Goal: Entertainment & Leisure: Browse casually

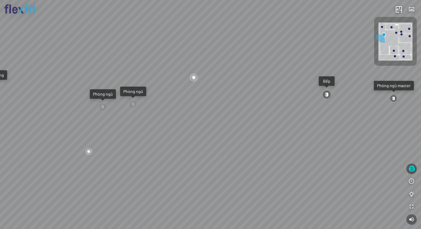
drag, startPoint x: 249, startPoint y: 166, endPoint x: 324, endPoint y: 158, distance: 75.4
click at [323, 158] on div "Ban công Bếp Phòng ngủ master Phòng ngủ Phòng ngủ" at bounding box center [210, 114] width 421 height 229
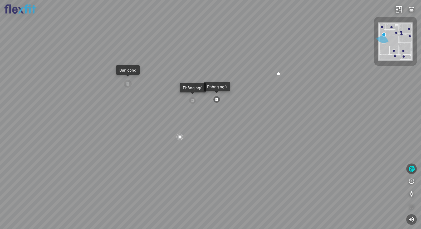
drag, startPoint x: 253, startPoint y: 159, endPoint x: 327, endPoint y: 166, distance: 73.6
click at [325, 165] on div "Ban công Bếp Phòng ngủ master Phòng ngủ Phòng ngủ" at bounding box center [210, 114] width 421 height 229
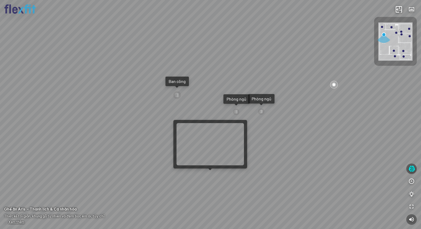
click at [207, 174] on div "Ban công Bếp Phòng ngủ master Phòng ngủ Phòng ngủ" at bounding box center [210, 114] width 421 height 229
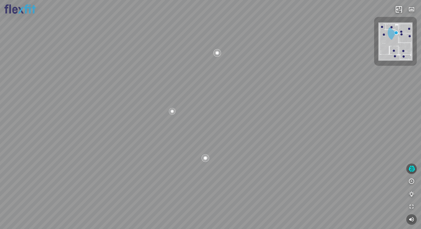
drag, startPoint x: 245, startPoint y: 174, endPoint x: 345, endPoint y: 189, distance: 101.4
click at [367, 193] on div "Bếp WC Phòng ngủ master Phòng ngủ Phòng ngủ" at bounding box center [210, 114] width 421 height 229
drag, startPoint x: 262, startPoint y: 162, endPoint x: 121, endPoint y: 155, distance: 141.9
click at [114, 155] on div "Bếp WC Phòng ngủ master Phòng ngủ Phòng ngủ" at bounding box center [210, 114] width 421 height 229
drag, startPoint x: 252, startPoint y: 165, endPoint x: 252, endPoint y: 198, distance: 33.2
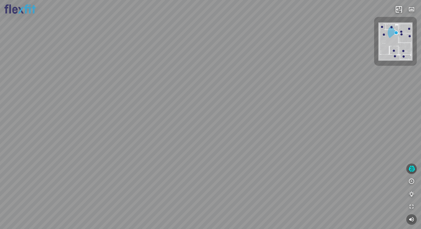
click at [252, 198] on div "Bếp WC Phòng ngủ master Phòng ngủ Phòng ngủ" at bounding box center [210, 114] width 421 height 229
drag, startPoint x: 299, startPoint y: 183, endPoint x: 138, endPoint y: 183, distance: 160.1
click at [140, 183] on div "Bếp WC Phòng ngủ master Phòng ngủ Phòng ngủ" at bounding box center [210, 114] width 421 height 229
drag, startPoint x: 203, startPoint y: 173, endPoint x: 91, endPoint y: 155, distance: 113.0
click at [91, 155] on div "Bếp WC Phòng ngủ master Phòng ngủ Phòng ngủ" at bounding box center [210, 114] width 421 height 229
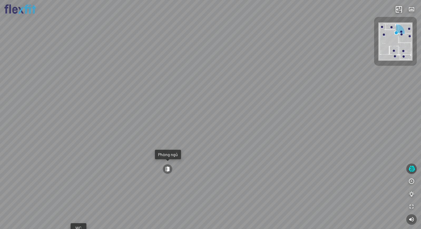
drag, startPoint x: 241, startPoint y: 168, endPoint x: 93, endPoint y: 146, distance: 149.3
click at [94, 146] on div "Bếp WC Phòng ngủ master Phòng ngủ Phòng ngủ" at bounding box center [210, 114] width 421 height 229
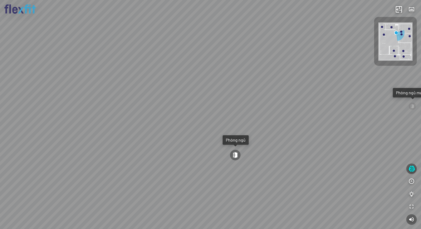
drag, startPoint x: 196, startPoint y: 148, endPoint x: 47, endPoint y: 138, distance: 149.7
click at [47, 138] on div "Bếp WC Phòng ngủ master Phòng ngủ Phòng ngủ" at bounding box center [210, 114] width 421 height 229
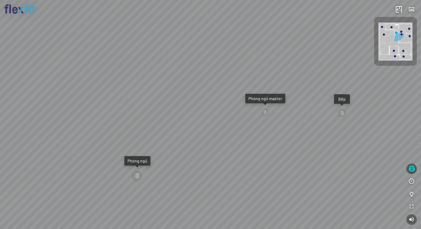
drag, startPoint x: 299, startPoint y: 119, endPoint x: 65, endPoint y: 123, distance: 233.7
click at [68, 123] on div "Bếp WC Phòng ngủ master Phòng ngủ Phòng ngủ" at bounding box center [210, 114] width 421 height 229
